Goal: Navigation & Orientation: Find specific page/section

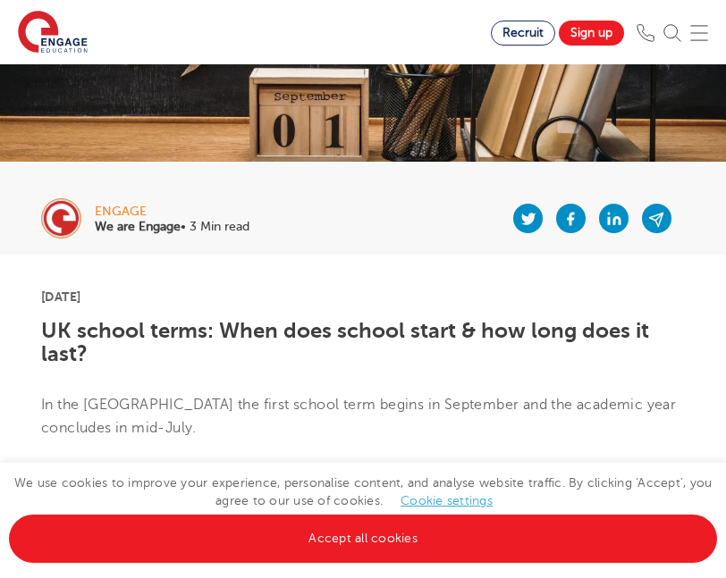
scroll to position [224, 0]
click at [424, 505] on link "Cookie settings" at bounding box center [446, 500] width 92 height 13
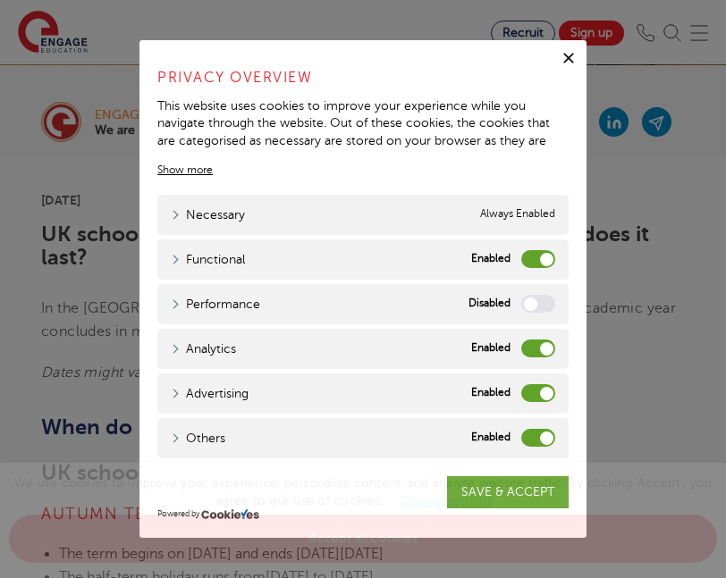
scroll to position [317, 0]
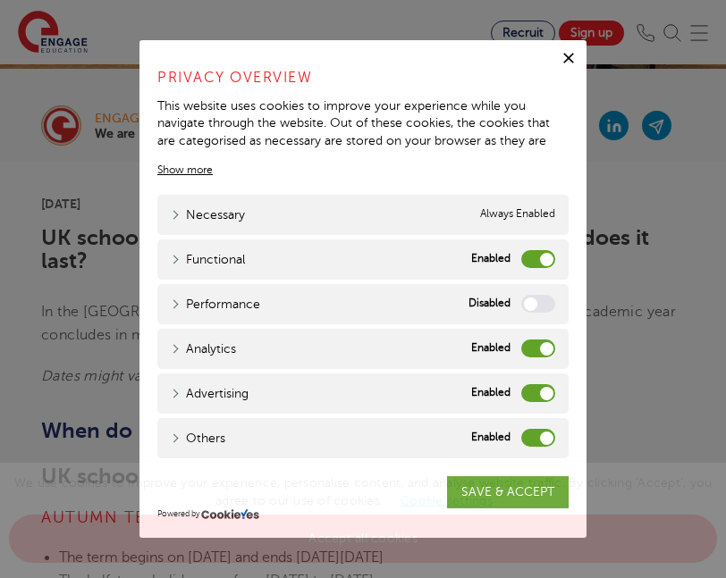
click at [554, 254] on div "Functional" at bounding box center [538, 259] width 34 height 19
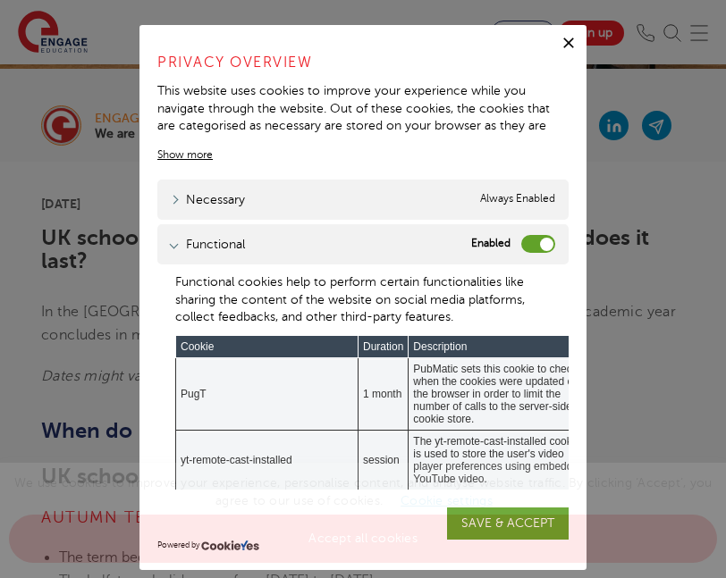
click at [545, 250] on label "Functional" at bounding box center [538, 244] width 34 height 18
click at [0, 0] on input "Functional" at bounding box center [0, 0] width 0 height 0
click at [198, 242] on link "Functional" at bounding box center [208, 244] width 74 height 19
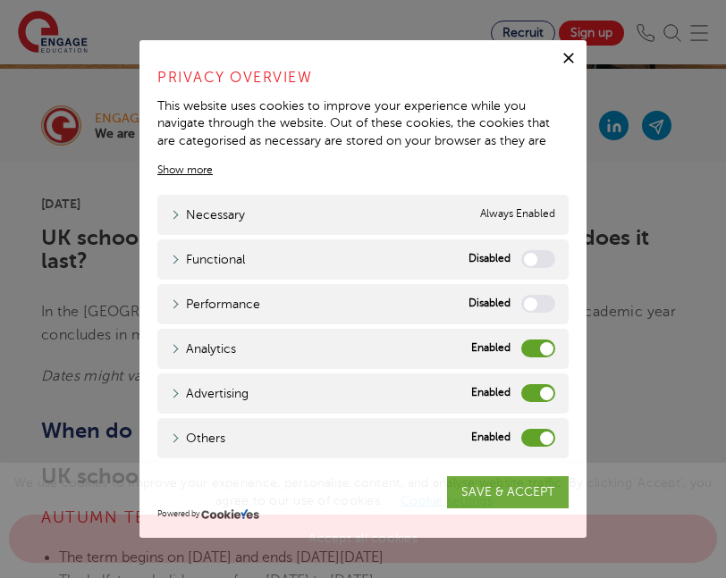
click at [535, 358] on div "Analytics Analytics" at bounding box center [362, 349] width 411 height 40
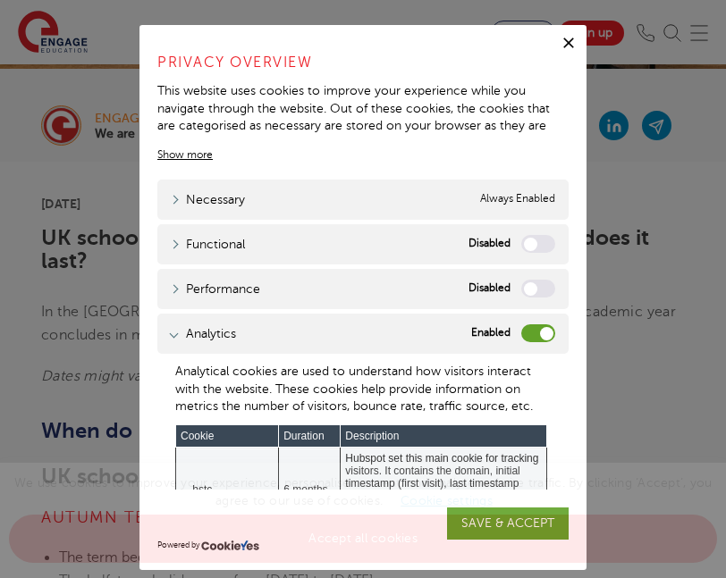
click at [535, 325] on label "Analytics" at bounding box center [538, 333] width 34 height 18
click at [0, 0] on input "Analytics" at bounding box center [0, 0] width 0 height 0
click at [367, 335] on div "Analytics Analytics" at bounding box center [362, 334] width 411 height 40
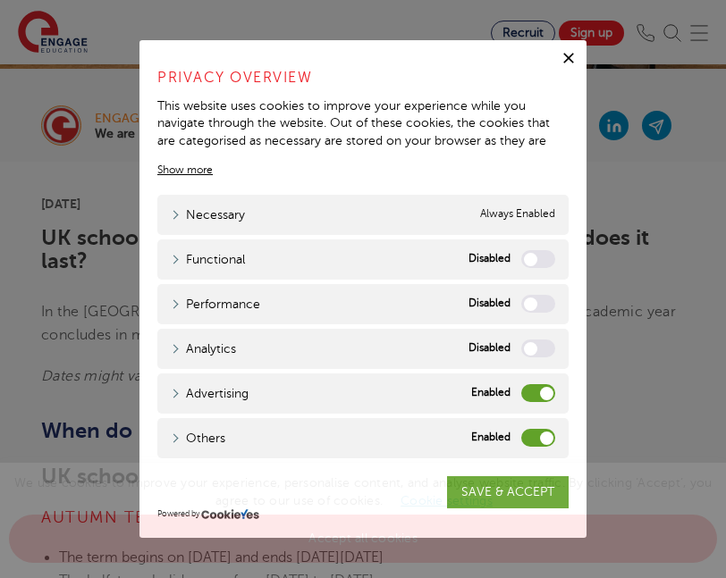
click at [536, 398] on label "Advertising" at bounding box center [538, 393] width 34 height 18
click at [0, 0] on input "Advertising" at bounding box center [0, 0] width 0 height 0
click at [536, 440] on label "Others" at bounding box center [538, 438] width 34 height 18
click at [0, 0] on input "Others" at bounding box center [0, 0] width 0 height 0
click at [518, 483] on span "We use cookies to improve your experience, personalise content, and analyse web…" at bounding box center [363, 510] width 708 height 69
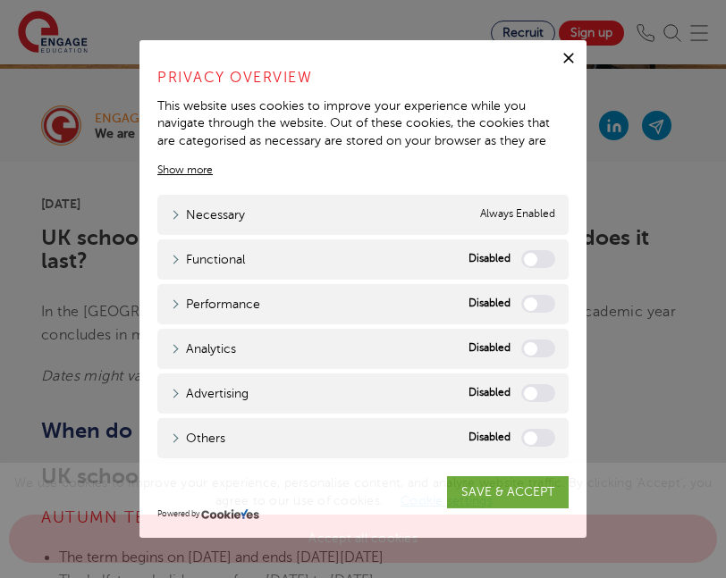
click at [516, 492] on div "We use cookies to improve your experience, personalise content, and analyse web…" at bounding box center [363, 520] width 726 height 115
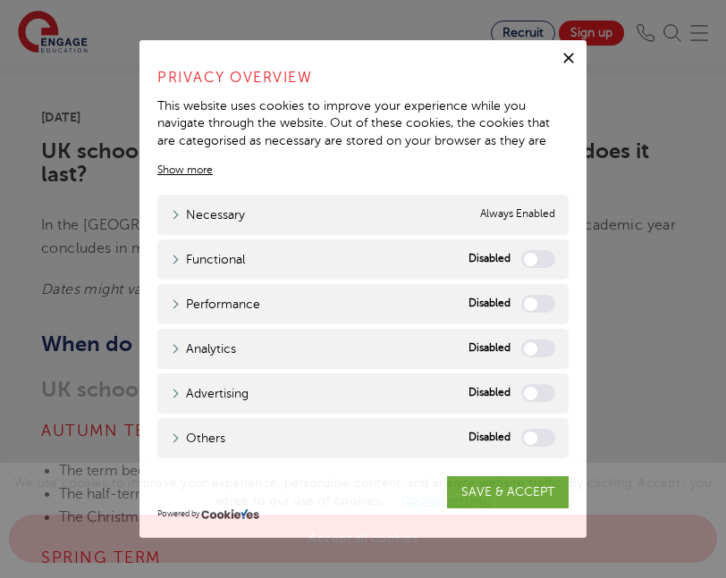
scroll to position [405, 0]
click at [491, 486] on span "We use cookies to improve your experience, personalise content, and analyse web…" at bounding box center [363, 510] width 708 height 69
click at [506, 492] on div "We use cookies to improve your experience, personalise content, and analyse web…" at bounding box center [363, 520] width 726 height 115
click at [531, 258] on label "Functional" at bounding box center [538, 259] width 34 height 18
click at [0, 0] on input "Functional" at bounding box center [0, 0] width 0 height 0
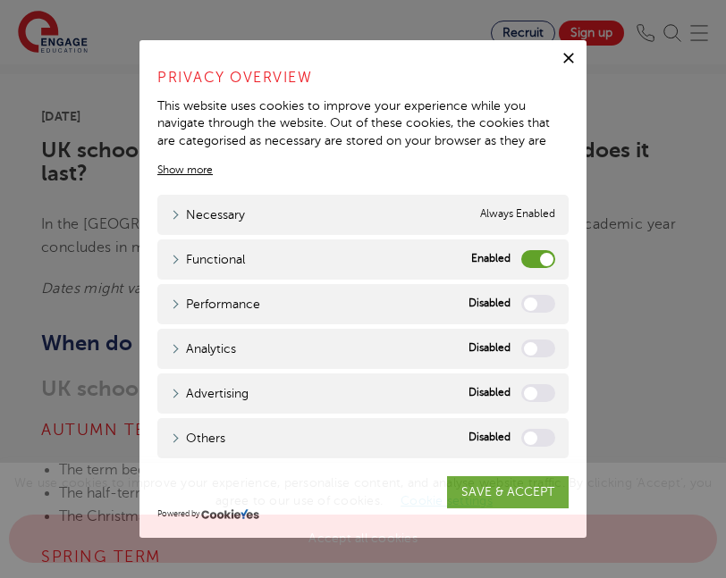
click at [488, 488] on span "We use cookies to improve your experience, personalise content, and analyse web…" at bounding box center [363, 510] width 708 height 69
click at [537, 265] on label "Functional" at bounding box center [538, 259] width 34 height 18
click at [0, 0] on input "Functional" at bounding box center [0, 0] width 0 height 0
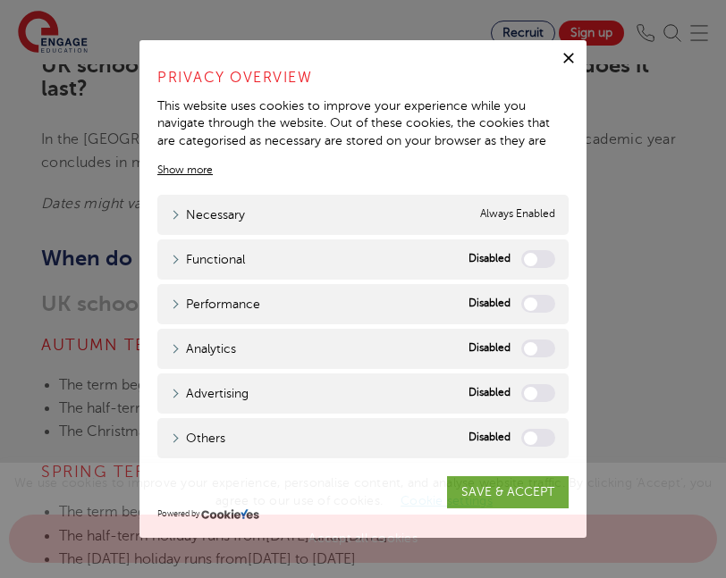
scroll to position [496, 0]
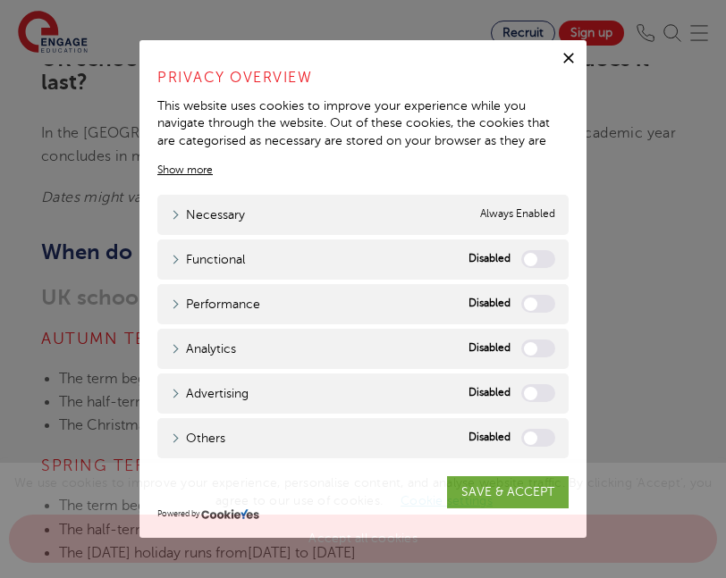
click at [491, 496] on link "Cookie settings" at bounding box center [446, 500] width 92 height 13
click at [568, 63] on icon "button" at bounding box center [569, 58] width 18 height 18
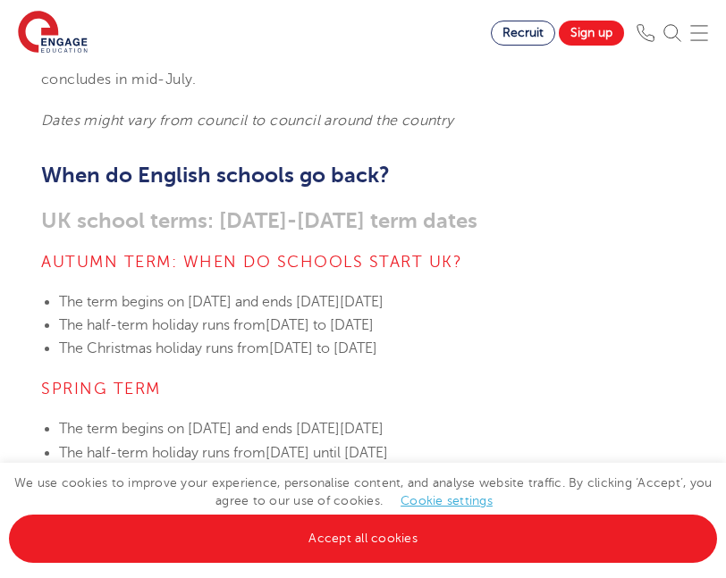
scroll to position [586, 0]
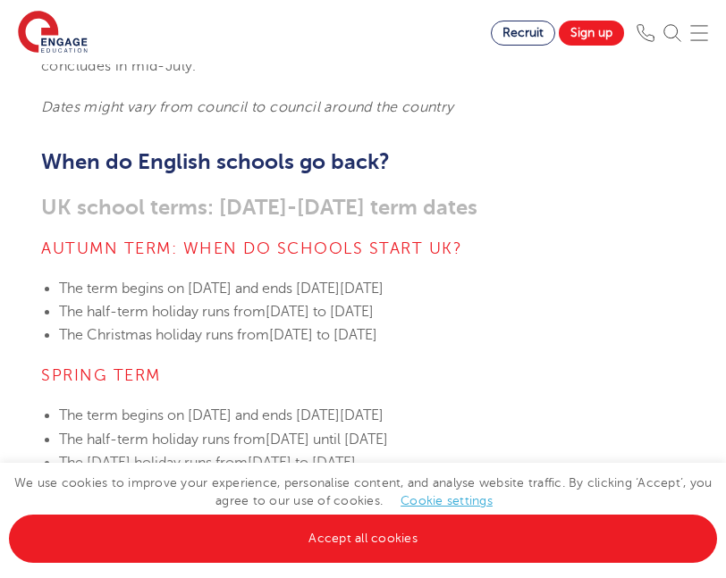
click at [424, 501] on link "Cookie settings" at bounding box center [446, 500] width 92 height 13
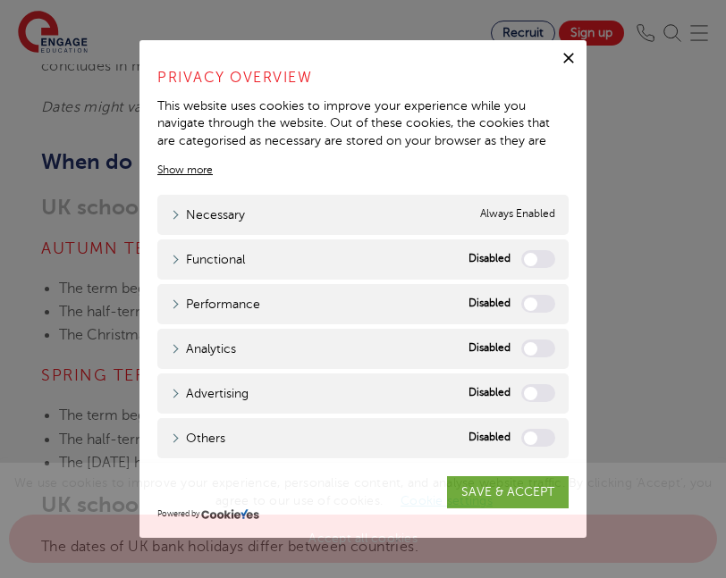
click at [488, 484] on span "We use cookies to improve your experience, personalise content, and analyse web…" at bounding box center [363, 510] width 708 height 69
click at [485, 499] on link "Cookie settings" at bounding box center [446, 500] width 92 height 13
click at [571, 62] on icon "button" at bounding box center [568, 58] width 11 height 11
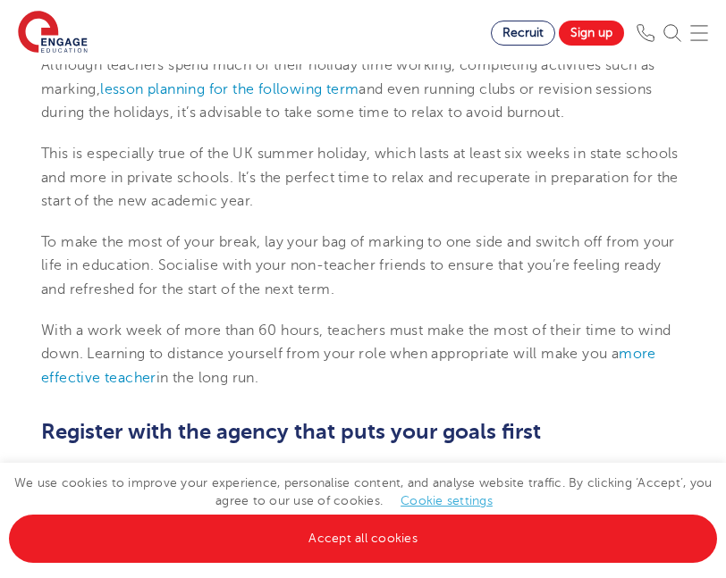
scroll to position [803, 0]
